Goal: Obtain resource: Obtain resource

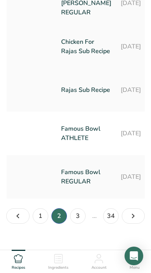
click at [78, 65] on link "Chicken For Rajas Sub Recipe" at bounding box center [86, 46] width 50 height 37
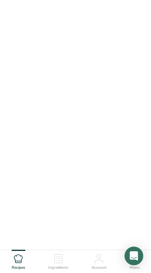
scroll to position [23, 0]
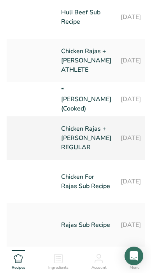
click at [70, 157] on link "Chicken Rajas + [PERSON_NAME] REGULAR" at bounding box center [86, 138] width 50 height 37
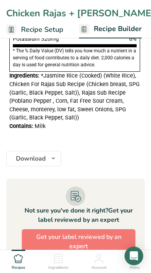
scroll to position [522, 0]
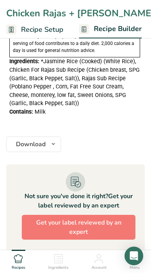
click at [46, 109] on div "Contains: Milk" at bounding box center [74, 112] width 130 height 9
click at [45, 110] on div "Contains: Milk" at bounding box center [74, 112] width 130 height 9
drag, startPoint x: 45, startPoint y: 110, endPoint x: 5, endPoint y: 61, distance: 63.2
click at [5, 61] on section "Add Ingredients Delete Recipe Duplicate Recipe Scale Recipe Save as Sub-Recipe …" at bounding box center [75, 90] width 151 height 1160
copy div "Ingredients: *[PERSON_NAME] (Cooked) (White Rice), Chicken For Rajas Sub Recipe…"
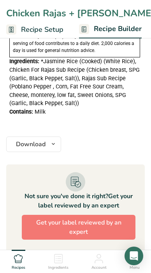
click at [97, 110] on div "Contains: Milk" at bounding box center [74, 112] width 130 height 9
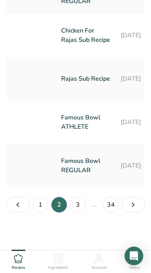
scroll to position [370, 0]
click at [45, 204] on link "1" at bounding box center [41, 205] width 16 height 16
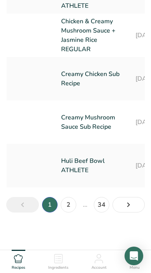
scroll to position [379, 0]
click at [81, 54] on link "Chicken & Creamy Mushroom Sauce + Jasmine Rice REGULAR" at bounding box center [93, 35] width 65 height 37
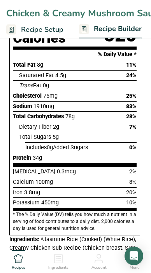
scroll to position [440, 0]
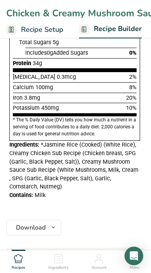
click at [44, 195] on span "Milk" at bounding box center [40, 195] width 11 height 7
drag, startPoint x: 45, startPoint y: 194, endPoint x: 2, endPoint y: 145, distance: 64.9
click at [2, 145] on section "Add Ingredients Delete Recipe Duplicate Recipe Scale Recipe Save as Sub-Recipe …" at bounding box center [75, 173] width 151 height 1162
copy div "Ingredients: *Jasmine Rice (Cooked) (White Rice), Creamy Chicken Sub Recipe (Ch…"
click at [69, 196] on div "Contains: Milk" at bounding box center [74, 195] width 130 height 9
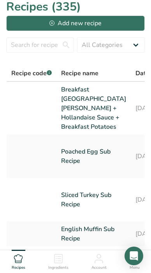
scroll to position [5, 0]
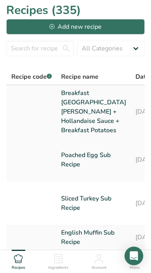
click at [73, 129] on link "Breakfast [GEOGRAPHIC_DATA] [PERSON_NAME] + Hollandaise Sauce + Breakfast Potat…" at bounding box center [93, 112] width 65 height 47
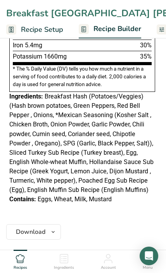
scroll to position [624, 0]
drag, startPoint x: 112, startPoint y: 197, endPoint x: -2, endPoint y: 91, distance: 155.5
click at [0, 91] on html "Breakfast Turkey [PERSON_NAME] + Hollandaise Sauce + Breakfast Potatoes Recipe …" at bounding box center [83, 106] width 166 height 1461
copy div "Ingredients: Breakfast Hash (Potatoes/Veggies) (Hash brown potatoes, Green Pepp…"
click at [150, 94] on div "Nutrition Facts 1 Serving Per Container Serving Size 582g Amount Per Serving Ca…" at bounding box center [82, 2] width 152 height 409
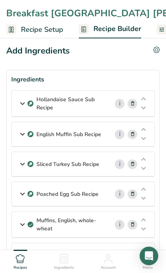
scroll to position [0, 0]
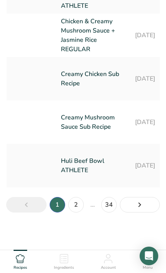
scroll to position [426, 0]
click at [76, 208] on link "2" at bounding box center [76, 205] width 16 height 16
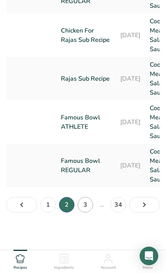
scroll to position [370, 0]
click at [75, 115] on link "Famous Bowl ATHLETE" at bounding box center [86, 122] width 50 height 37
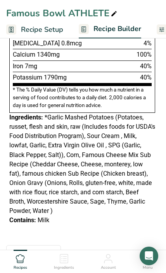
scroll to position [594, 0]
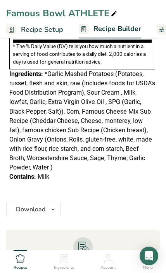
click at [51, 178] on div "Contains: Milk" at bounding box center [82, 176] width 146 height 9
click at [49, 174] on div "Contains: Milk" at bounding box center [82, 176] width 146 height 9
drag, startPoint x: 49, startPoint y: 174, endPoint x: -1, endPoint y: 72, distance: 112.9
click at [0, 72] on html "Famous Bowl ATHLETE Recipe Setup Recipe Builder Customize Label Nutrition Break…" at bounding box center [83, 118] width 166 height 1425
copy div "Ingredients: *Garlic Mashed Potatoes (Potatoes, russet, flesh and skin, raw (In…"
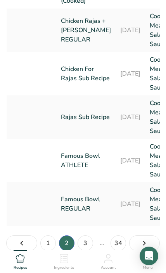
scroll to position [370, 0]
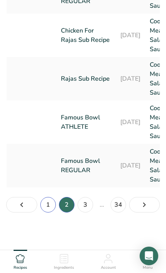
click at [47, 208] on link "1" at bounding box center [48, 205] width 16 height 16
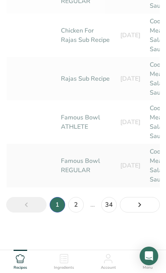
scroll to position [379, 0]
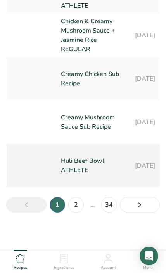
click at [74, 184] on link "Huli Beef Bowl ATHLETE" at bounding box center [93, 165] width 65 height 37
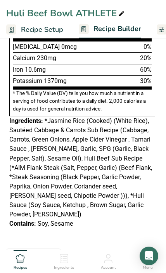
scroll to position [515, 0]
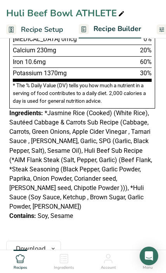
click at [75, 212] on div "Contains: Soy, Sesame" at bounding box center [82, 216] width 146 height 9
drag, startPoint x: 72, startPoint y: 203, endPoint x: 0, endPoint y: 109, distance: 118.0
click at [0, 109] on section "Add Ingredients Delete Recipe Duplicate Recipe Scale Recipe Save as Sub-Recipe …" at bounding box center [83, 190] width 166 height 1346
copy div "Ingredients: *Jasmine Rice (Cooked) (White Rice), Sautéed Cabbage & Carrots Sub…"
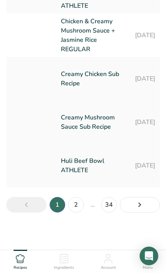
scroll to position [426, 0]
click at [75, 208] on link "2" at bounding box center [76, 205] width 16 height 16
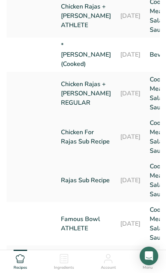
scroll to position [181, 0]
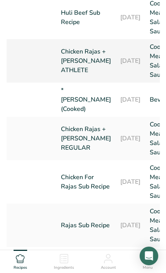
click at [76, 80] on link "Chicken Rajas + [PERSON_NAME] ATHLETE" at bounding box center [86, 60] width 50 height 37
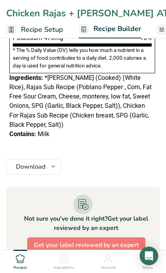
scroll to position [539, 0]
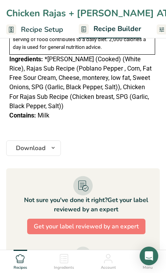
click at [48, 112] on span "Milk" at bounding box center [44, 115] width 12 height 7
click at [49, 111] on div "Contains: Milk" at bounding box center [82, 115] width 146 height 9
drag, startPoint x: 49, startPoint y: 110, endPoint x: 9, endPoint y: 58, distance: 65.1
copy div "Ingredients: *[PERSON_NAME] (Cooked) (White Rice), Rajas Sub Recipe (Poblano Pe…"
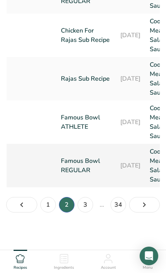
scroll to position [370, 0]
click at [54, 203] on link "1" at bounding box center [48, 205] width 16 height 16
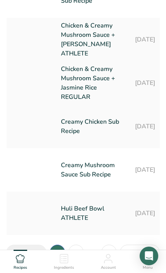
scroll to position [266, 0]
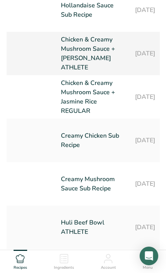
click at [78, 72] on link "Chicken & Creamy Mushroom Sauce + [PERSON_NAME] ATHLETE" at bounding box center [93, 53] width 65 height 37
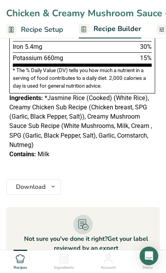
scroll to position [502, 0]
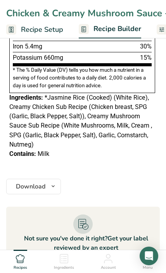
click at [50, 149] on div "Contains: Milk" at bounding box center [82, 153] width 146 height 9
drag, startPoint x: 49, startPoint y: 149, endPoint x: 7, endPoint y: 96, distance: 67.5
copy div "Ingredients: *Jasmine Rice (Cooked) (White Rice), Creamy Chicken Sub Recipe (Ch…"
